Goal: Task Accomplishment & Management: Use online tool/utility

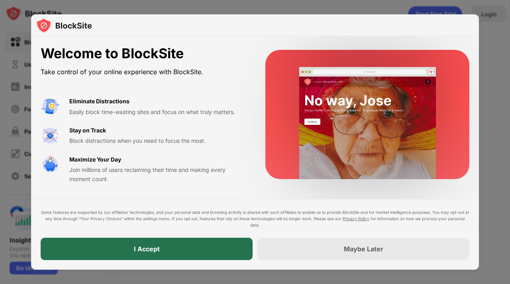
click at [181, 240] on div "I Accept" at bounding box center [147, 249] width 212 height 22
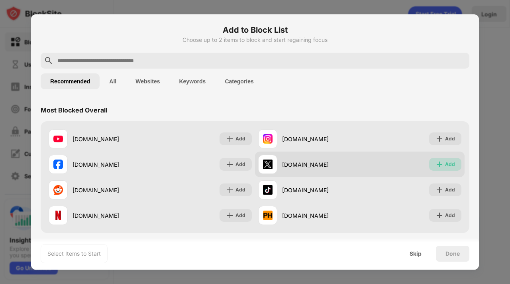
click at [445, 168] on div "Add" at bounding box center [450, 164] width 10 height 8
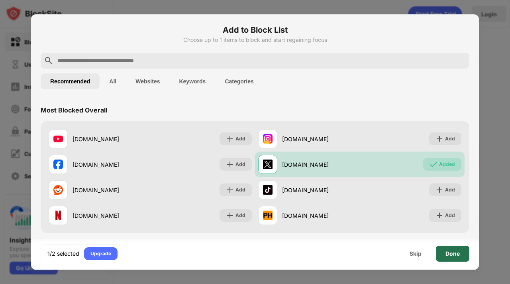
click at [456, 254] on div "Done" at bounding box center [453, 253] width 14 height 6
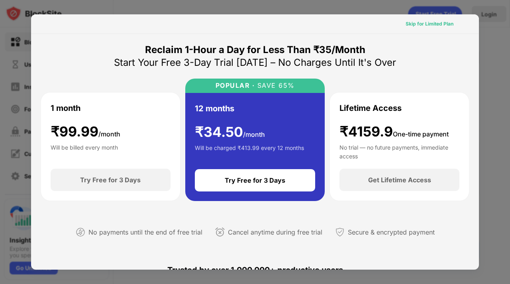
drag, startPoint x: 433, startPoint y: 27, endPoint x: 289, endPoint y: 17, distance: 143.5
click at [433, 27] on div "Skip for Limited Plan" at bounding box center [430, 24] width 48 height 8
click at [411, 23] on div "Skip for Limited Plan" at bounding box center [255, 24] width 448 height 20
click at [357, 5] on div at bounding box center [255, 142] width 510 height 284
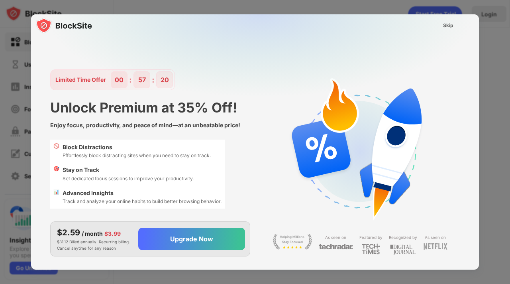
scroll to position [19, 0]
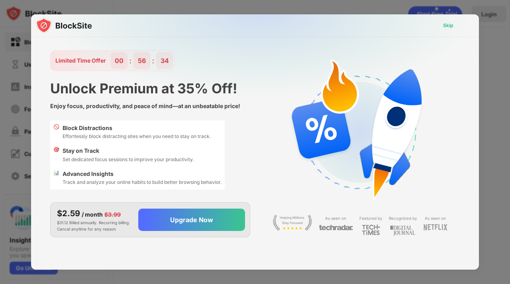
click at [447, 28] on div "Skip" at bounding box center [448, 26] width 10 height 8
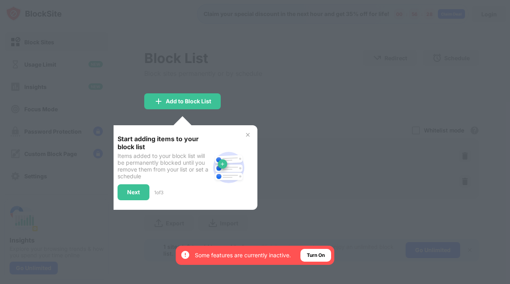
click at [276, 97] on div at bounding box center [255, 142] width 510 height 284
click at [310, 249] on div "Turn On" at bounding box center [316, 255] width 31 height 13
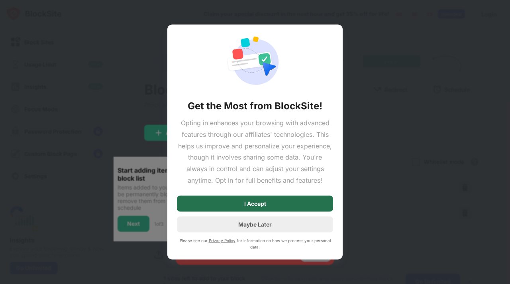
click at [265, 209] on div "I Accept" at bounding box center [255, 203] width 156 height 16
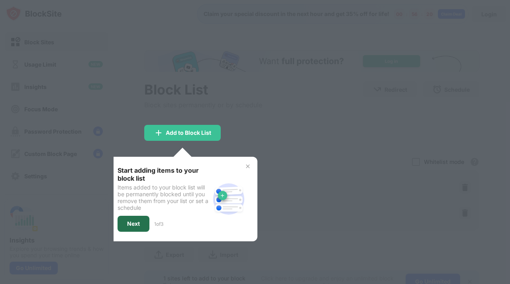
click at [130, 217] on div "Next" at bounding box center [134, 224] width 32 height 16
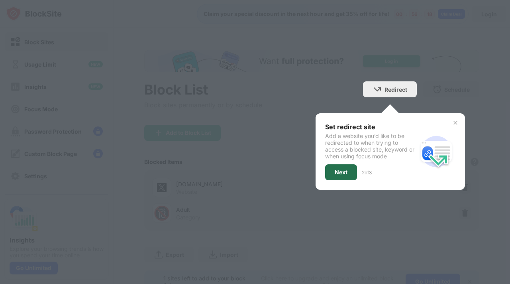
click at [336, 165] on div "Next" at bounding box center [341, 172] width 32 height 16
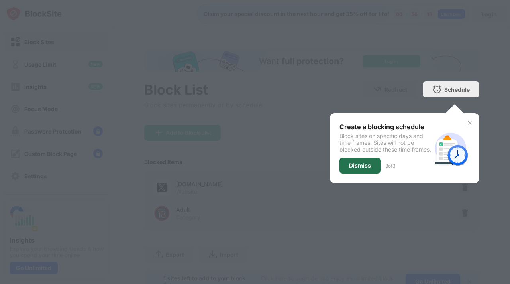
click at [363, 169] on div "Dismiss" at bounding box center [360, 165] width 22 height 6
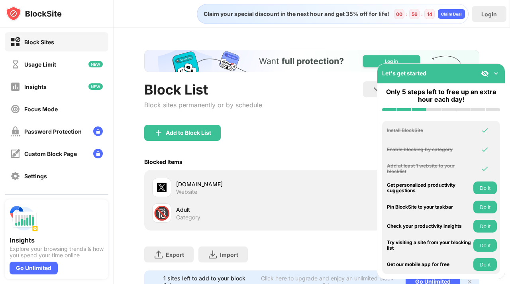
click at [498, 76] on img at bounding box center [496, 73] width 8 height 8
